Goal: Navigation & Orientation: Find specific page/section

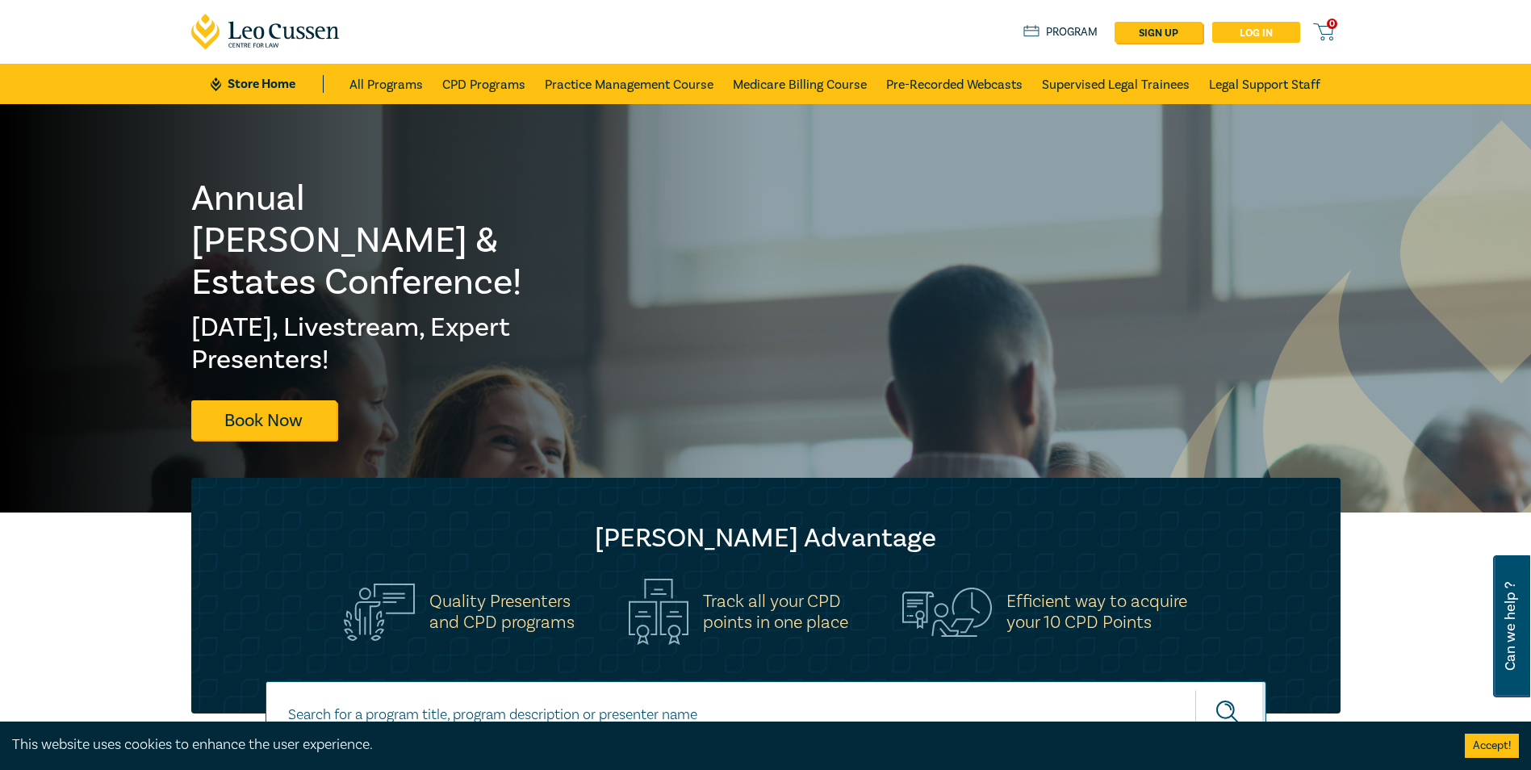
click at [792, 25] on link "Log in" at bounding box center [1256, 32] width 88 height 21
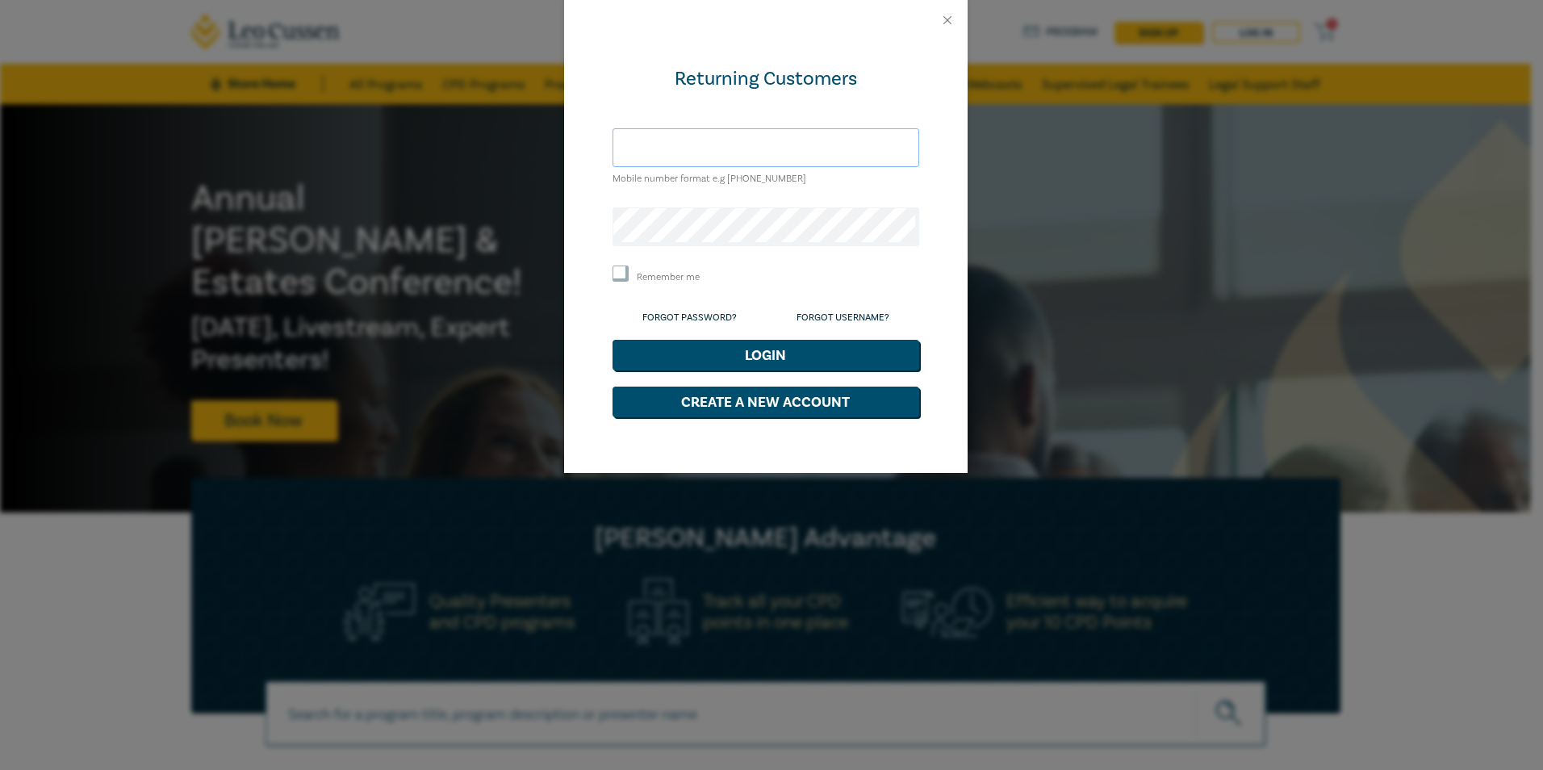
click at [715, 145] on input "text" at bounding box center [765, 147] width 307 height 39
type input "[PERSON_NAME][DOMAIN_NAME][EMAIL_ADDRESS][PERSON_NAME][DOMAIN_NAME]"
click at [612, 340] on button "Login" at bounding box center [765, 355] width 307 height 31
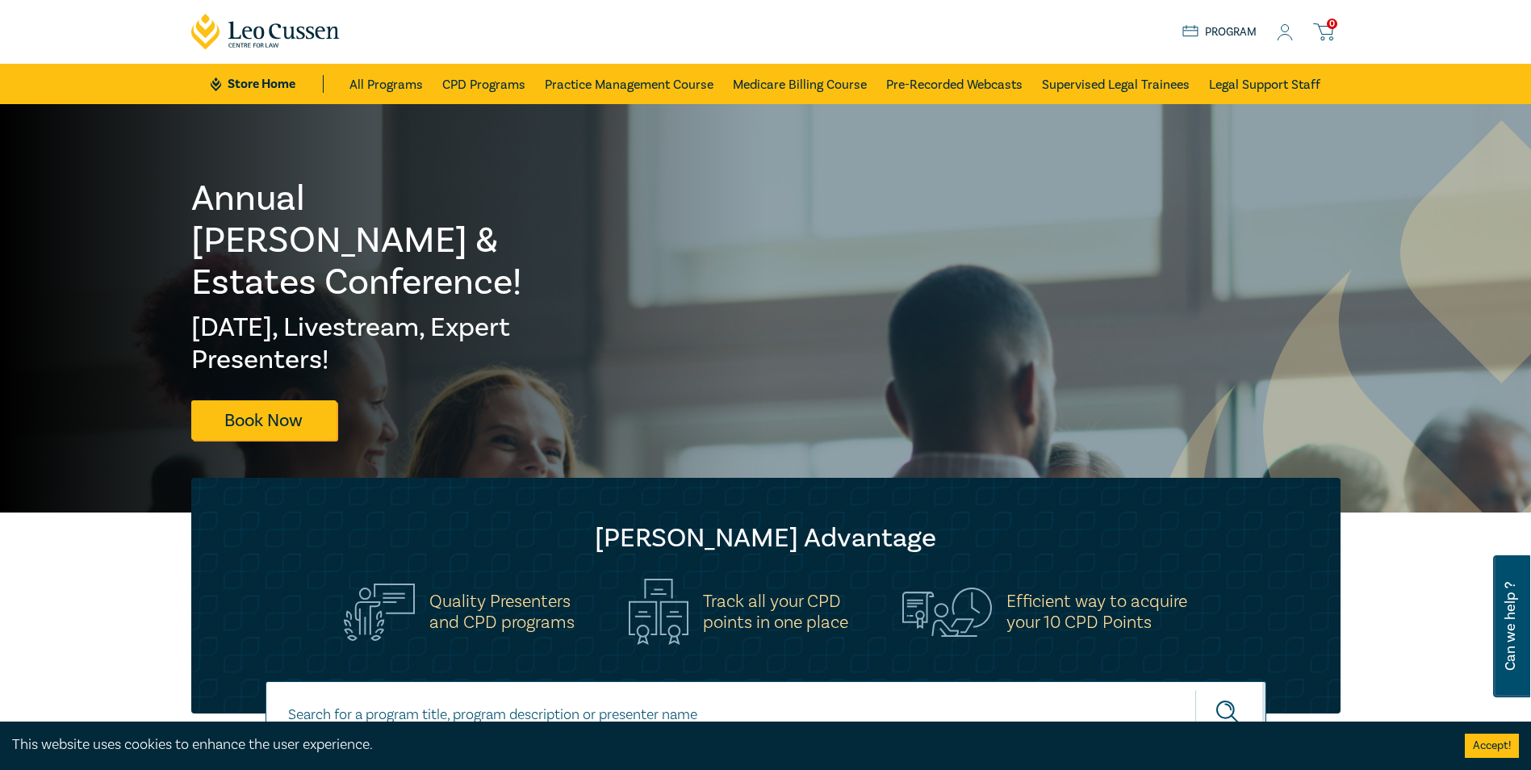
click at [1334, 23] on span "0" at bounding box center [1332, 24] width 10 height 10
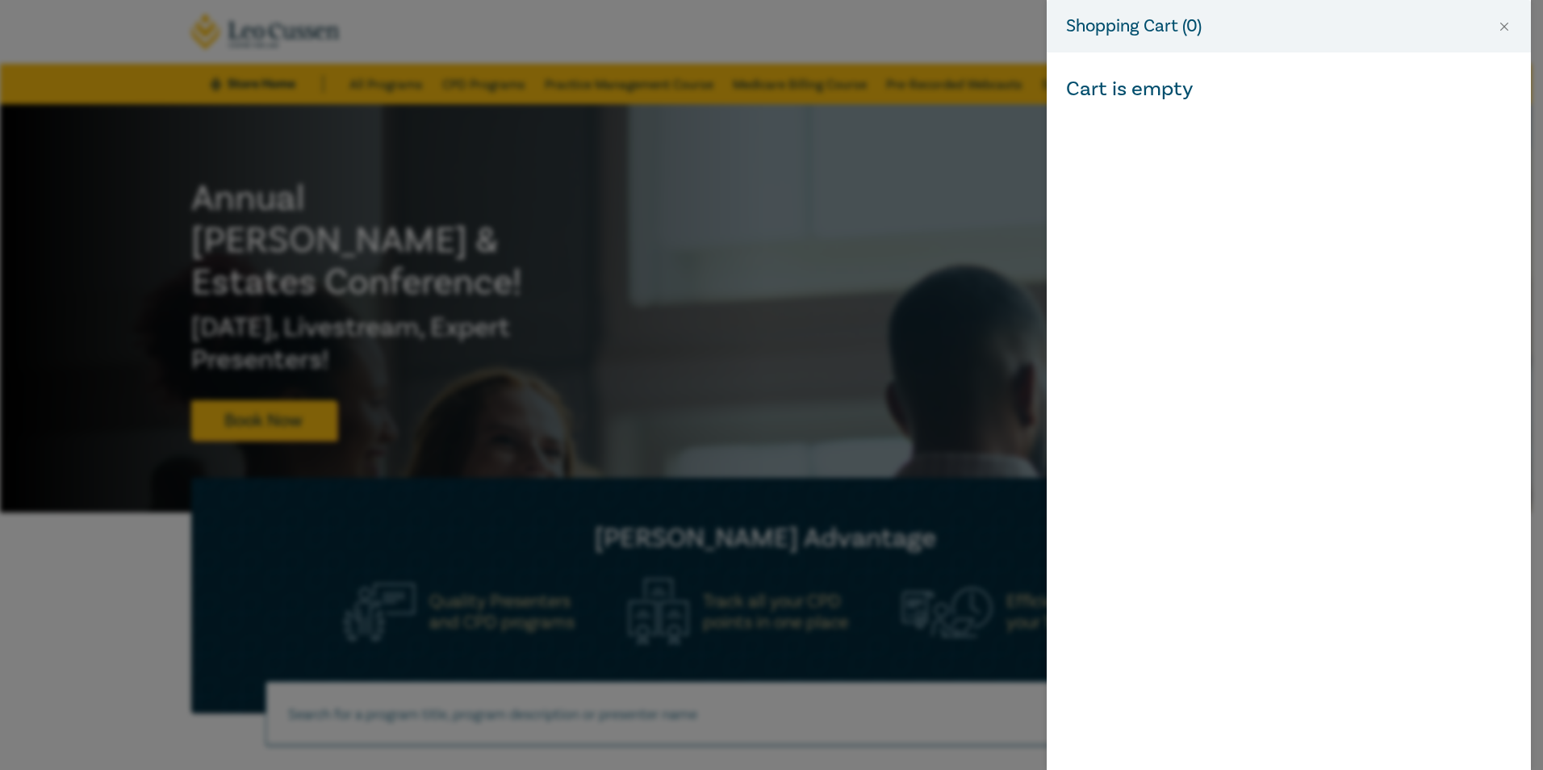
click at [1507, 17] on div "Shopping Cart ( 0 )" at bounding box center [1289, 26] width 484 height 52
click at [1506, 23] on button "Close" at bounding box center [1504, 26] width 15 height 15
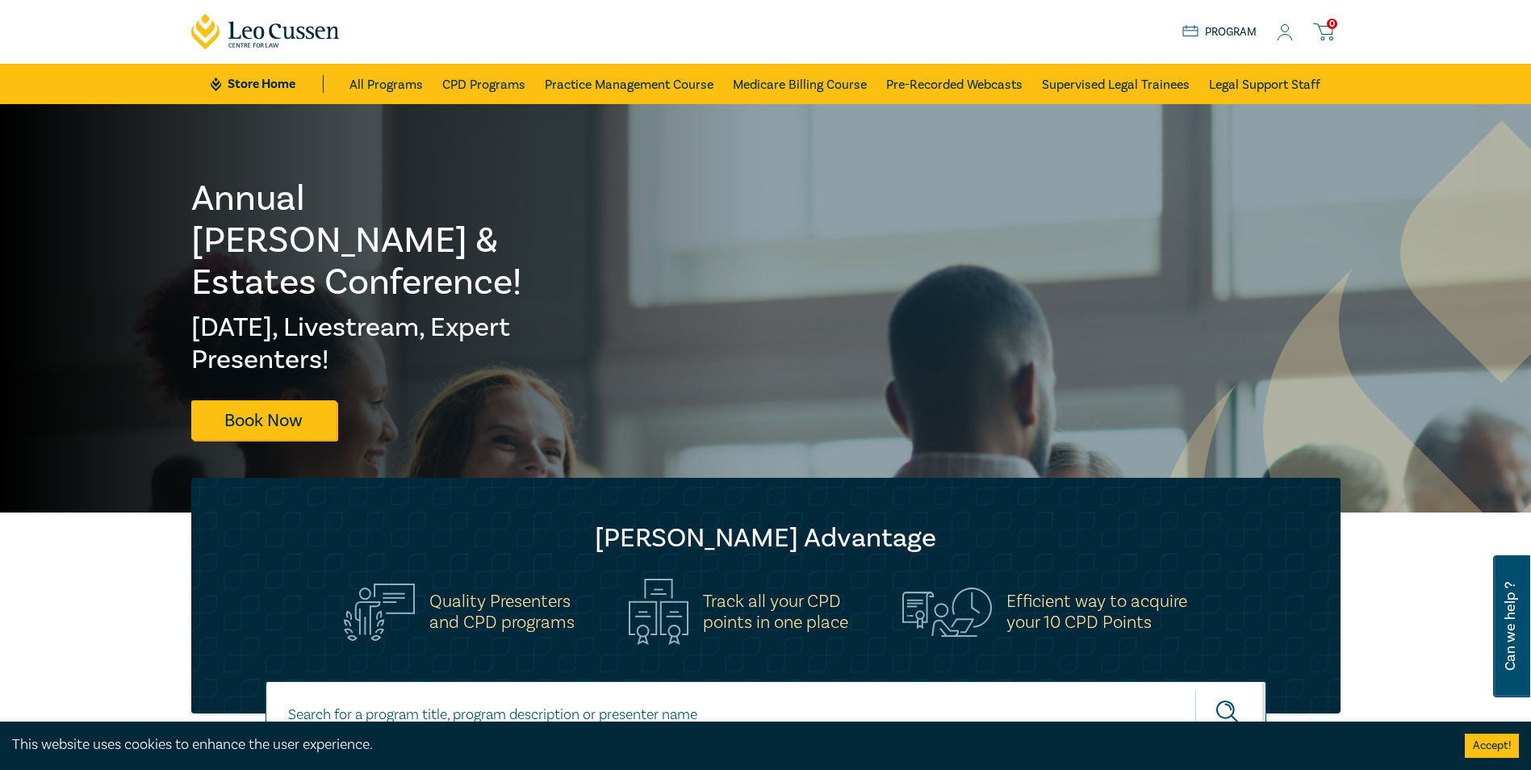
click at [1282, 34] on icon at bounding box center [1285, 32] width 16 height 17
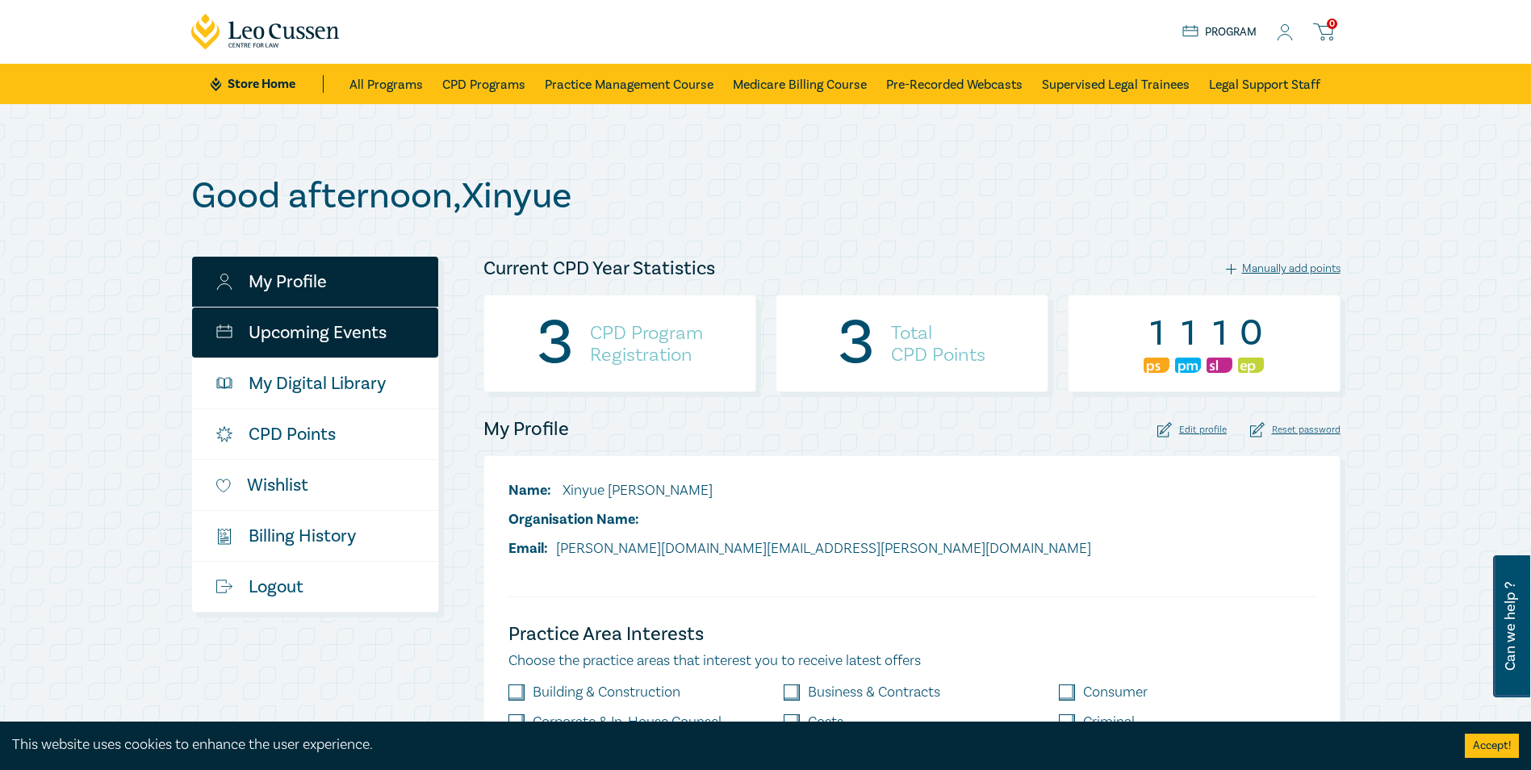
click at [297, 352] on link "Upcoming Events" at bounding box center [315, 332] width 246 height 50
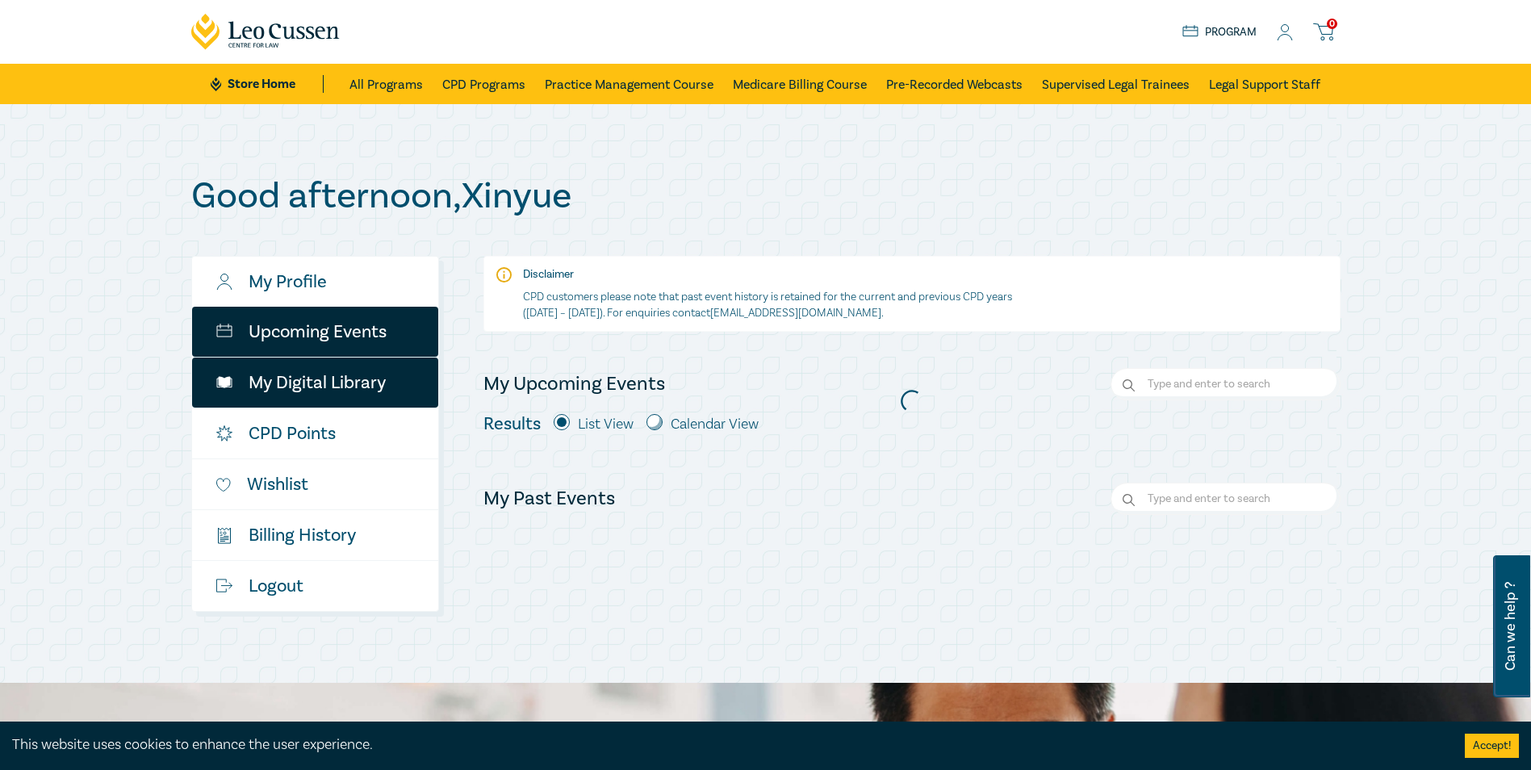
click at [366, 405] on link "My Digital Library" at bounding box center [315, 382] width 246 height 50
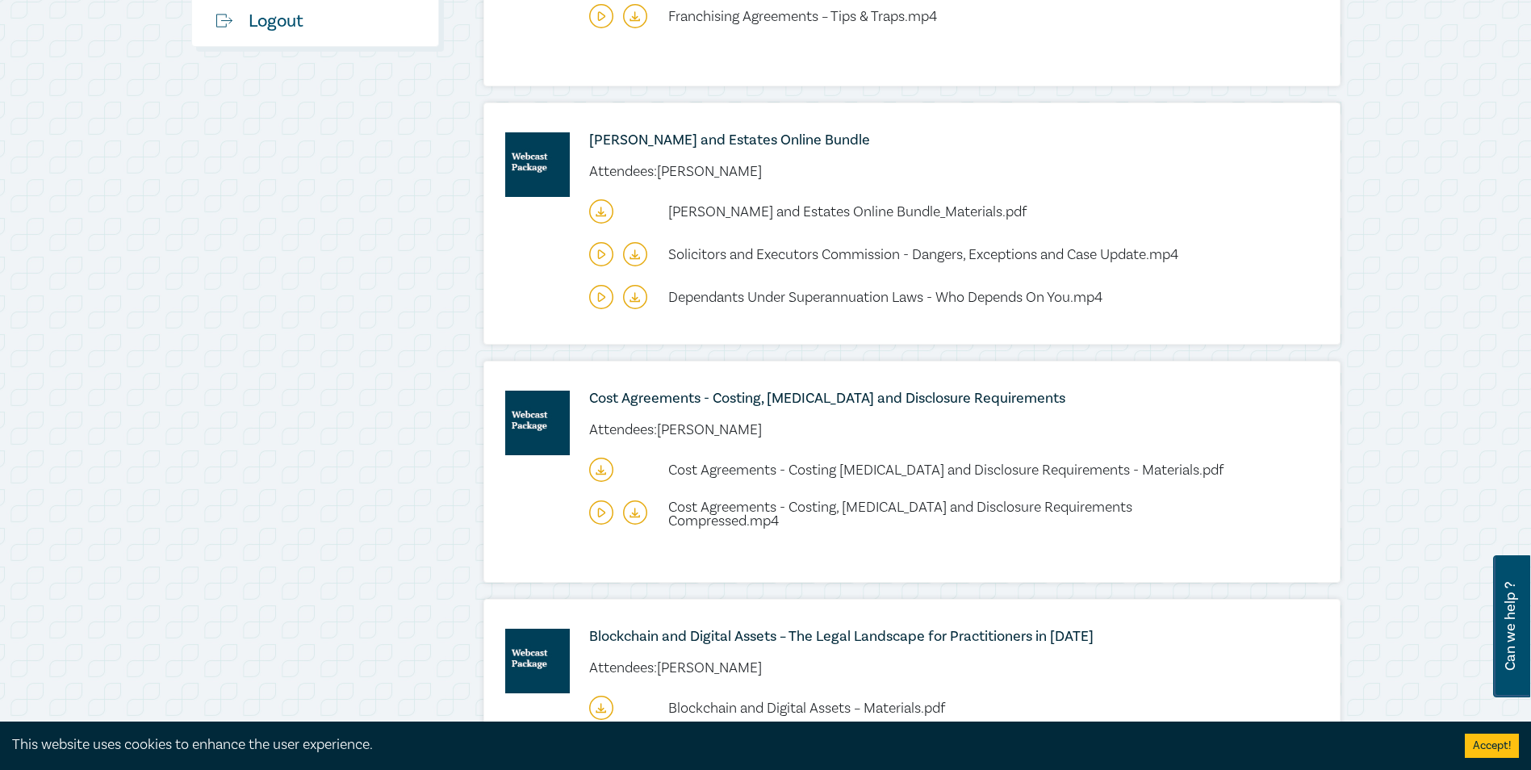
scroll to position [726, 0]
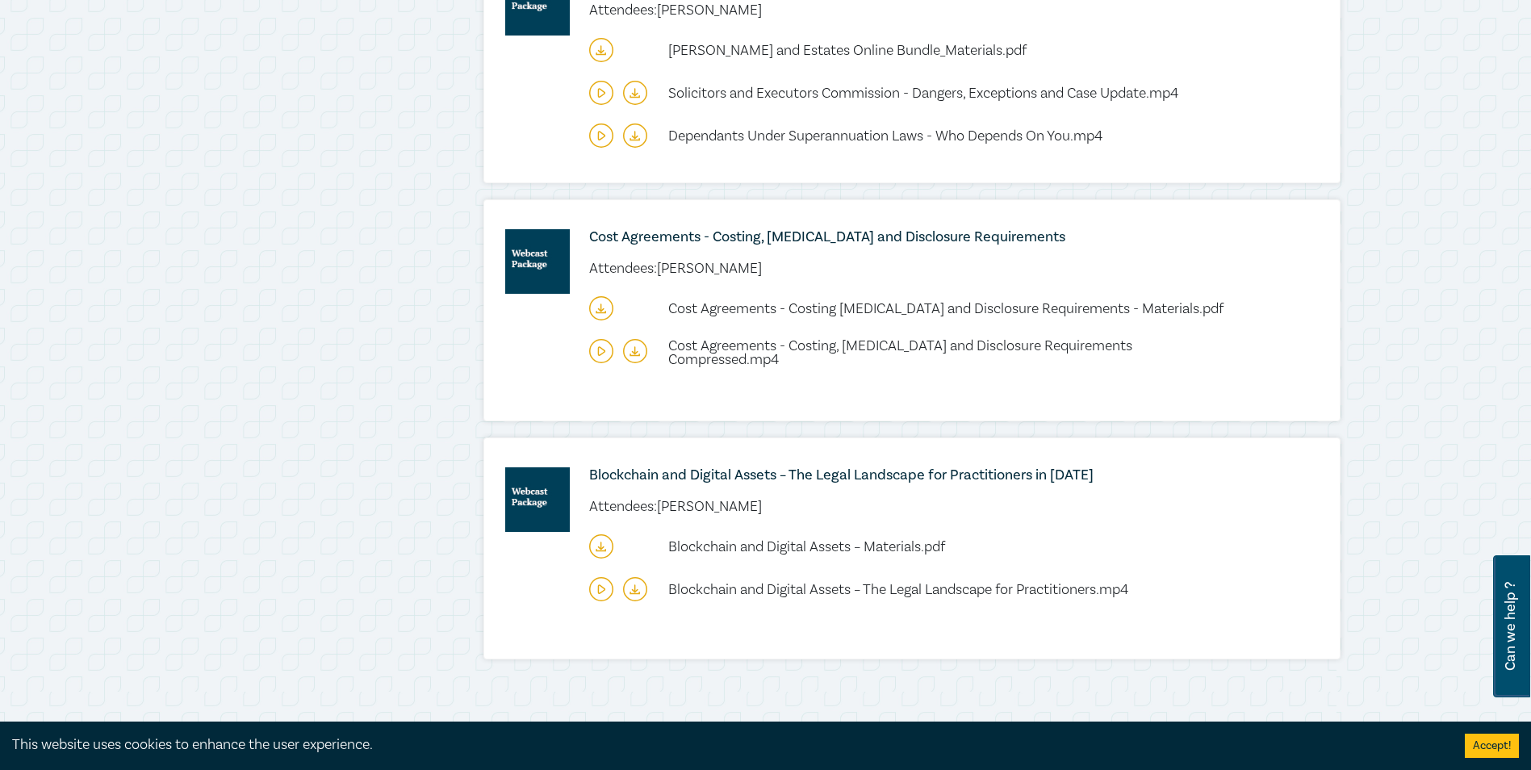
click at [596, 551] on icon at bounding box center [600, 551] width 9 height 2
